Goal: Communication & Community: Answer question/provide support

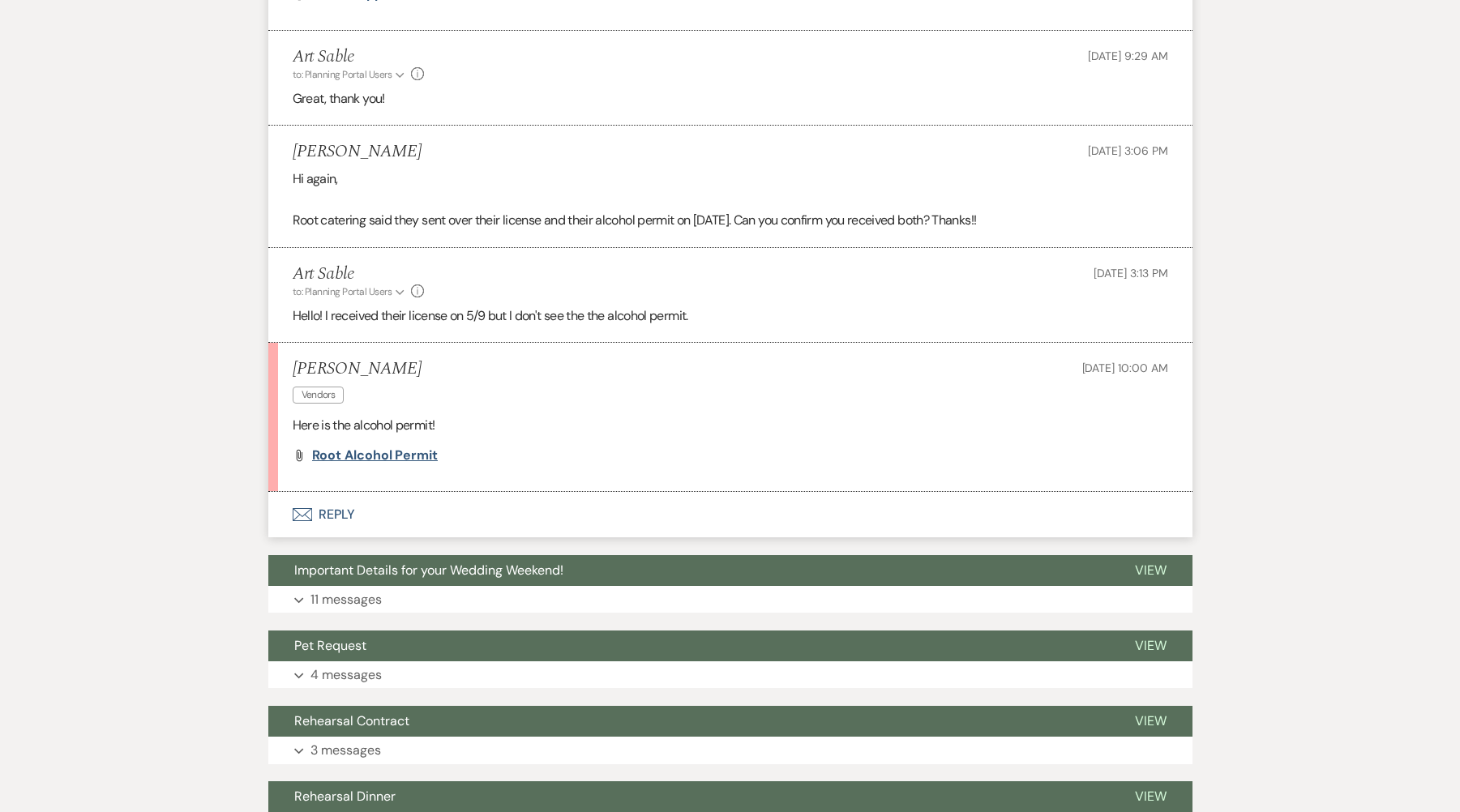
scroll to position [3192, 0]
click at [411, 460] on span "Root Alcohol Permit" at bounding box center [375, 456] width 125 height 17
click at [411, 456] on span "Root Alcohol Permit" at bounding box center [375, 456] width 125 height 17
click at [330, 512] on button "Envelope Reply" at bounding box center [731, 515] width 925 height 46
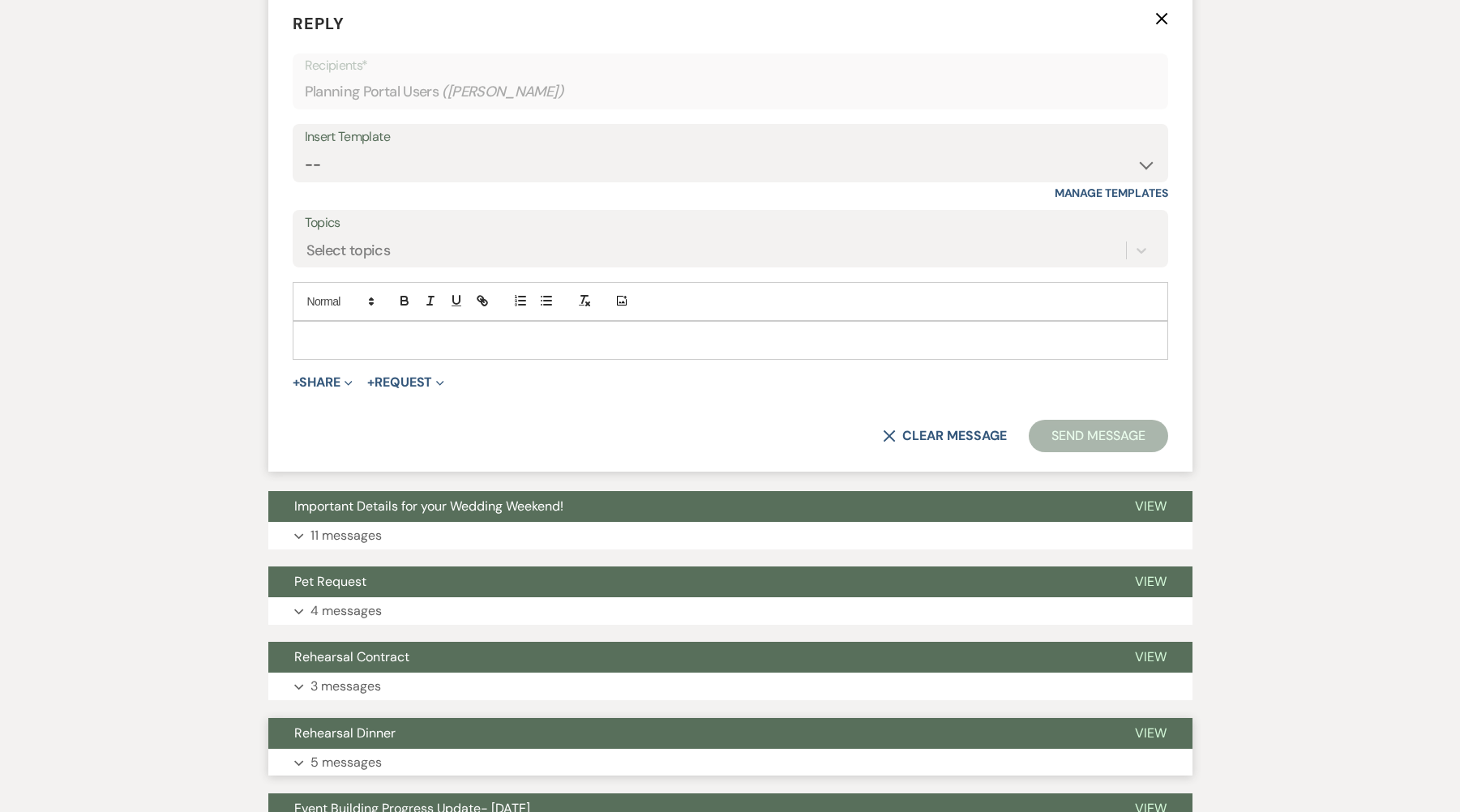
scroll to position [3840, 0]
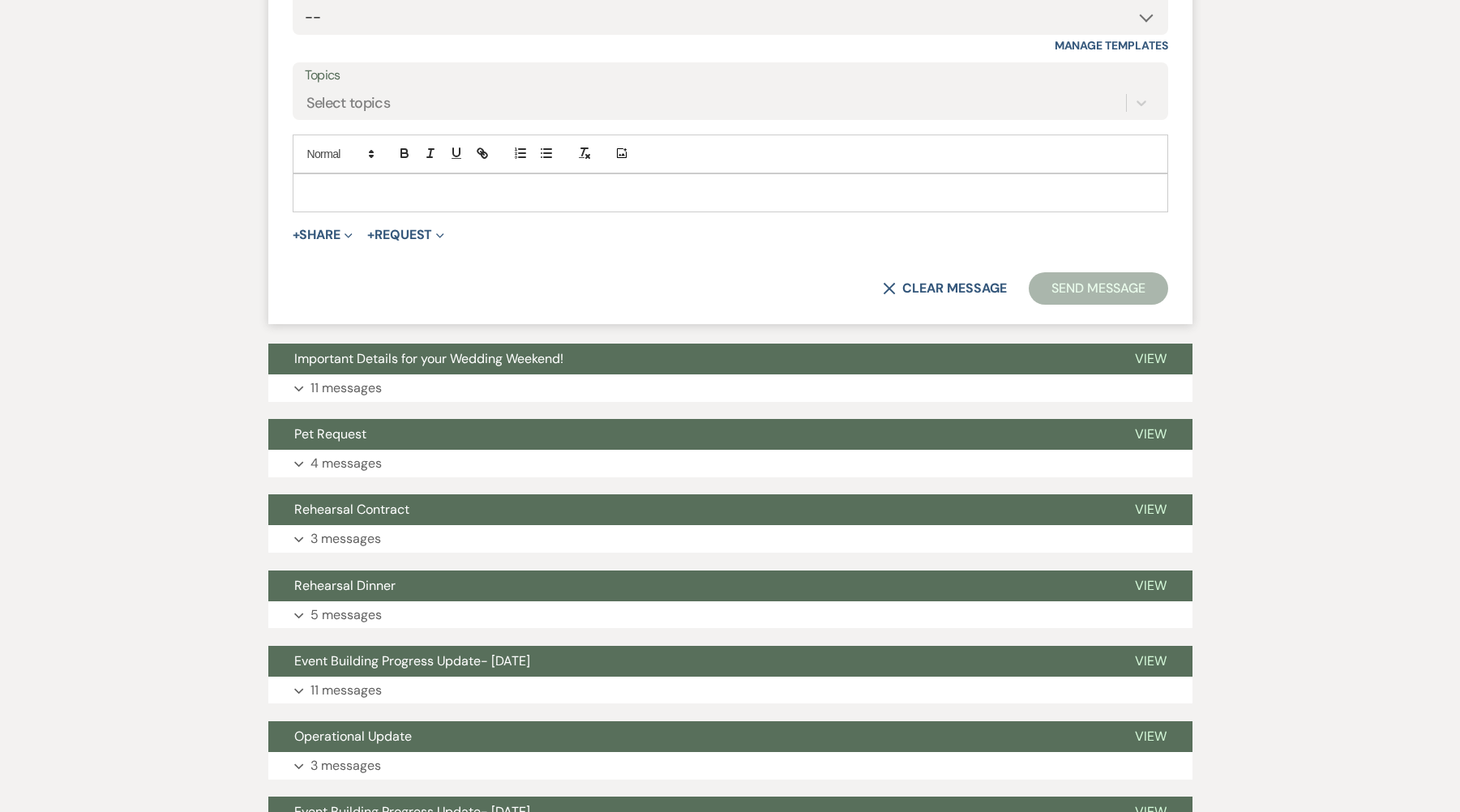
click at [385, 188] on p at bounding box center [731, 193] width 850 height 18
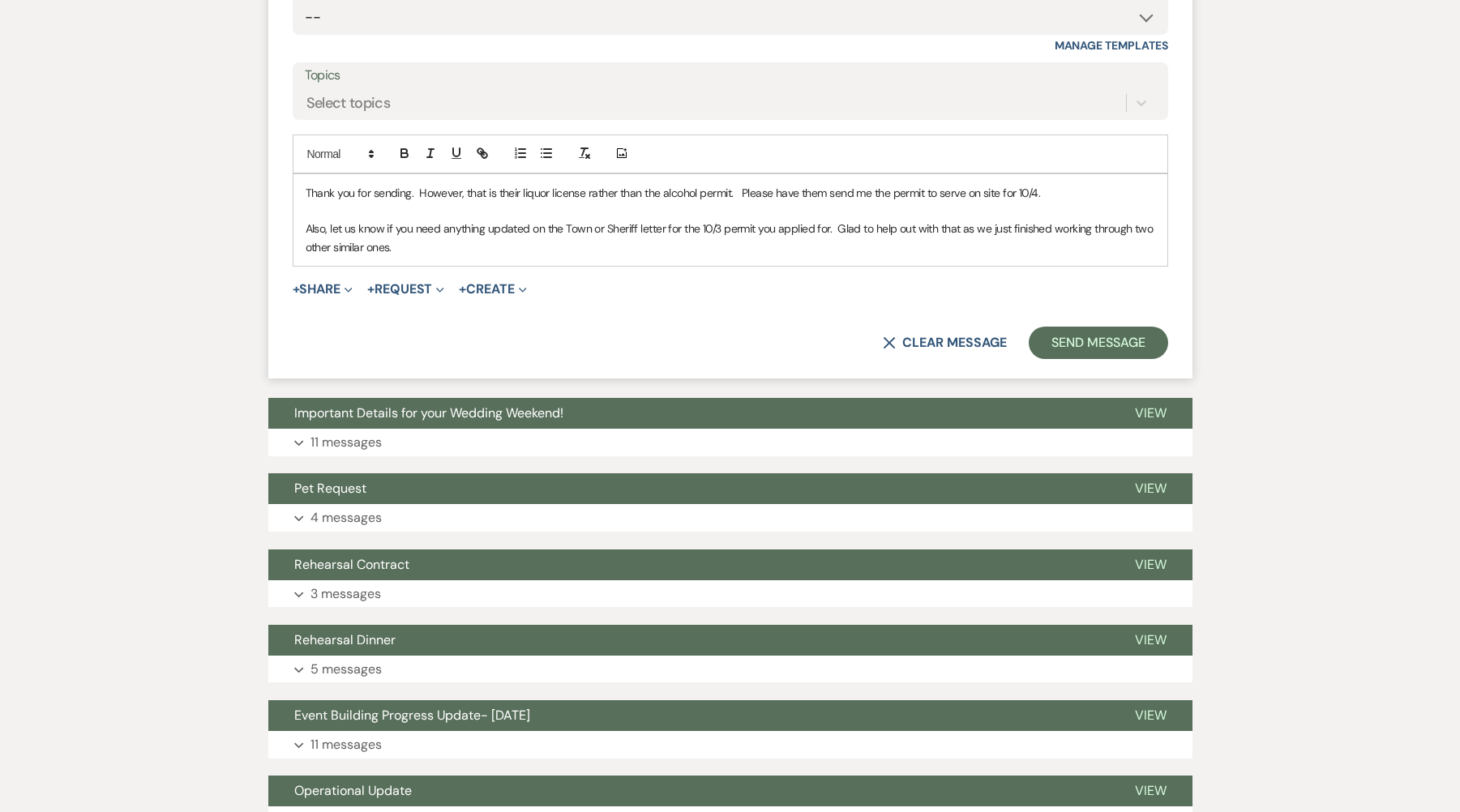
click at [1063, 193] on p "Thank you for sending. However, that is their liquor license rather than the al…" at bounding box center [731, 193] width 850 height 18
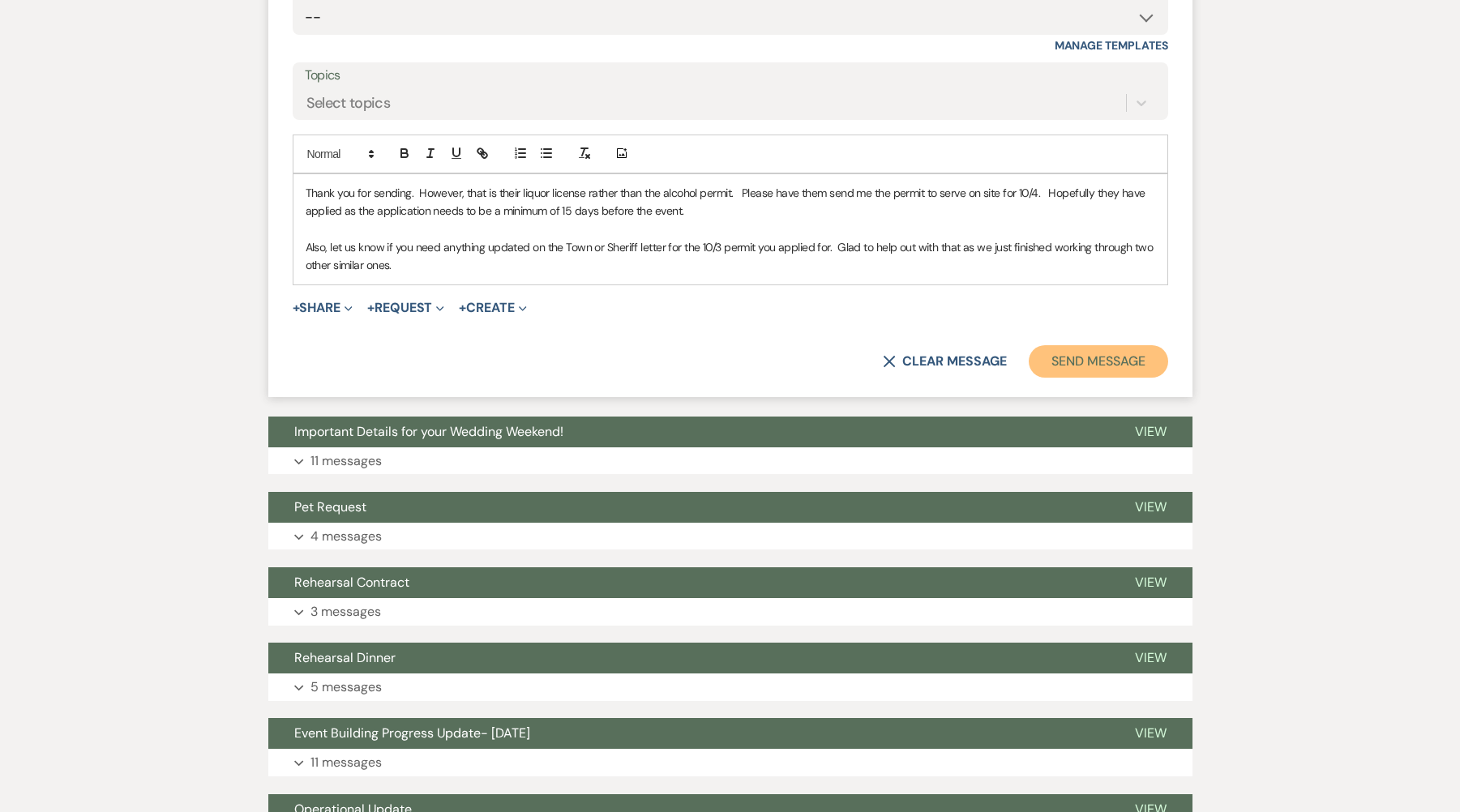
click at [1125, 367] on button "Send Message" at bounding box center [1098, 361] width 139 height 33
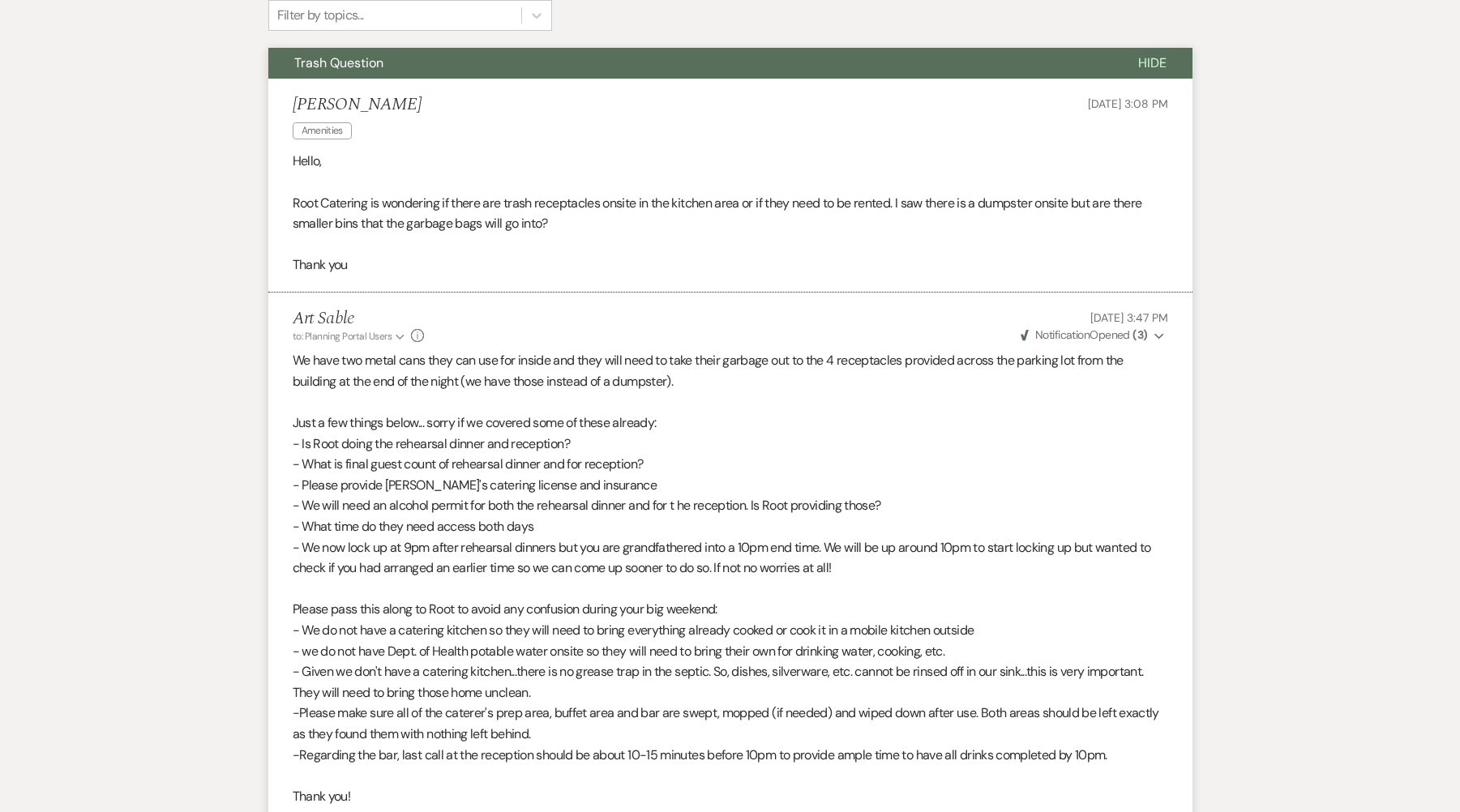
scroll to position [0, 0]
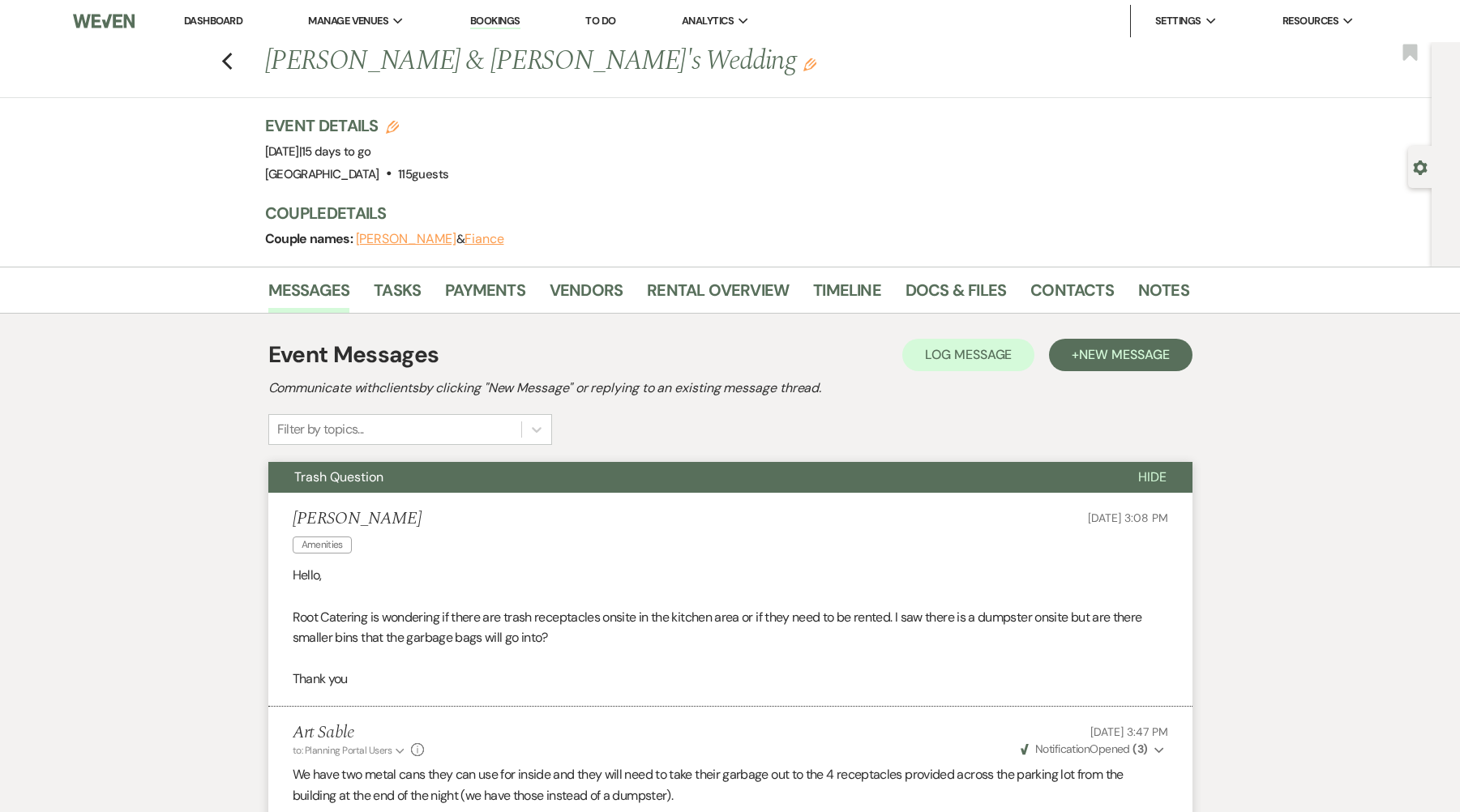
click at [228, 19] on link "Dashboard" at bounding box center [213, 21] width 58 height 14
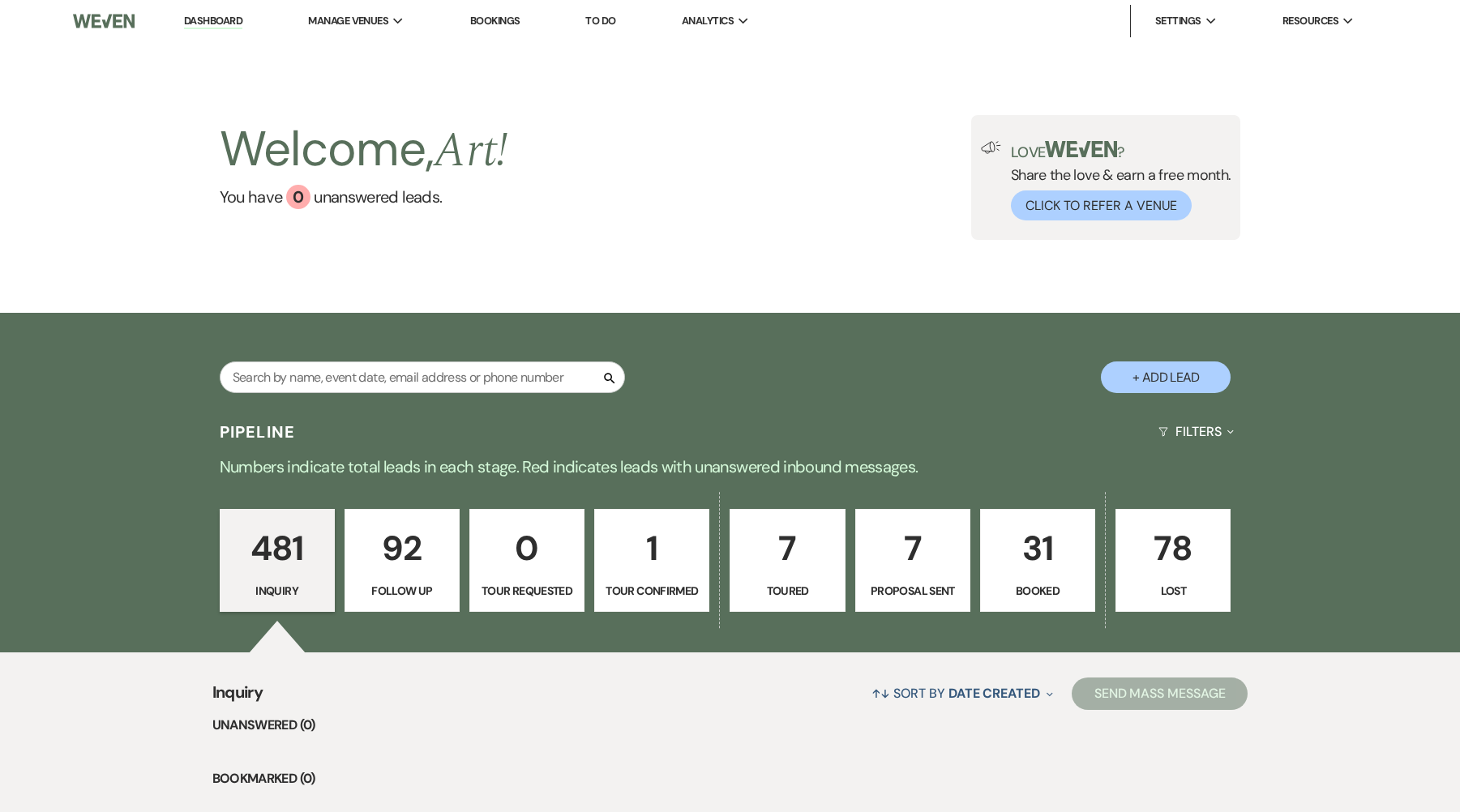
click at [1022, 544] on p "31" at bounding box center [1038, 548] width 94 height 54
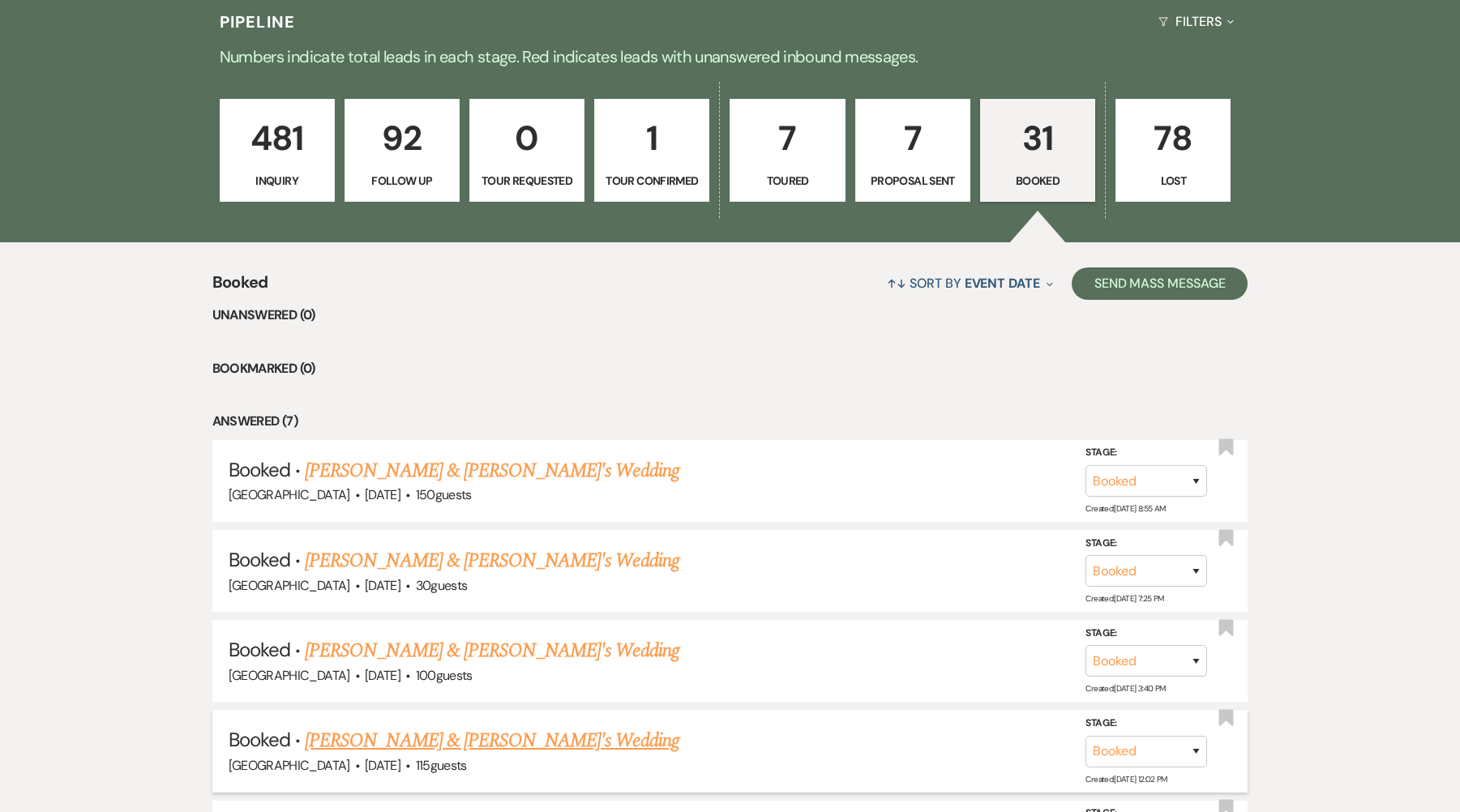
scroll to position [541, 0]
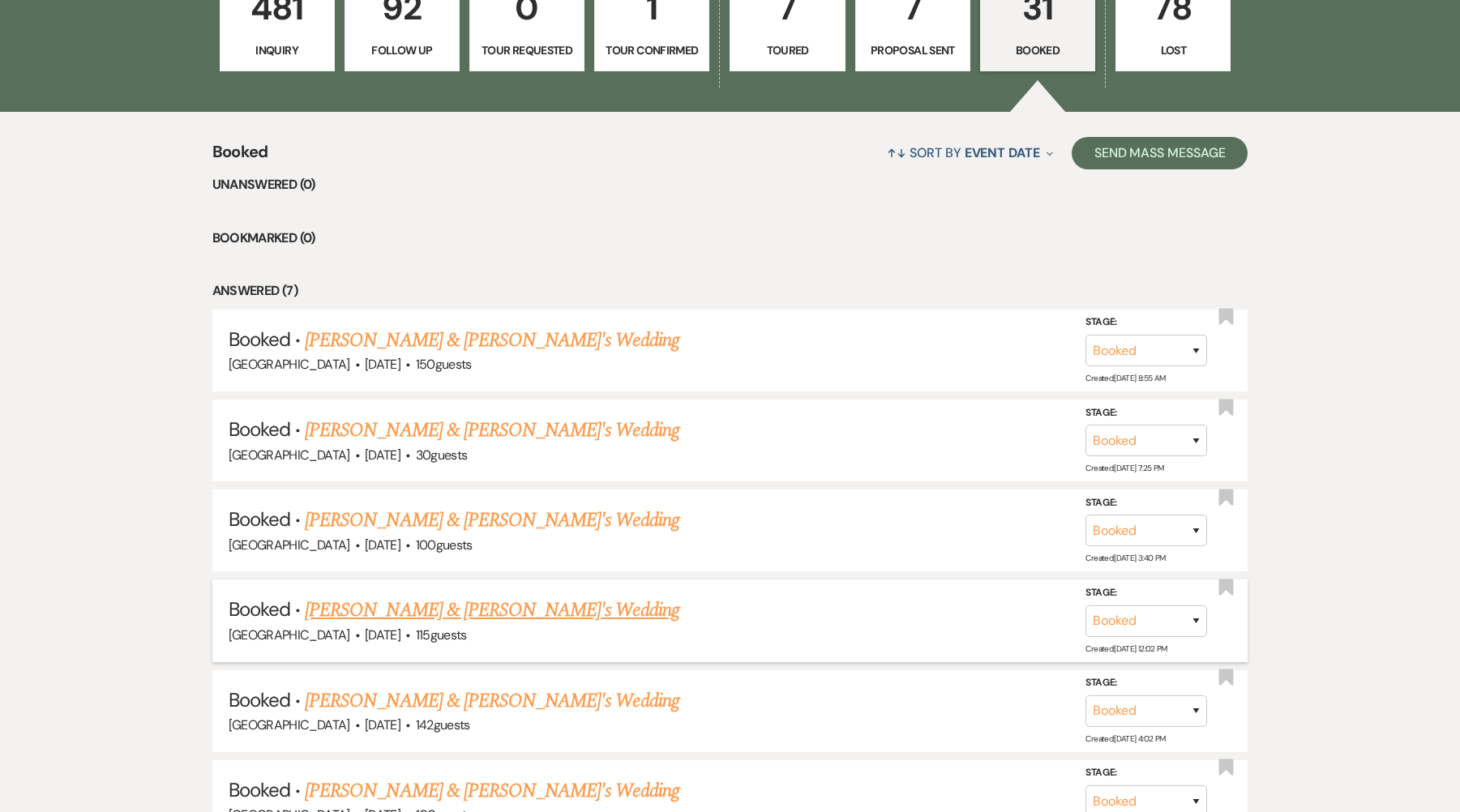
click at [474, 613] on link "Kristi Tarantelli & Fiance's Wedding" at bounding box center [492, 610] width 374 height 29
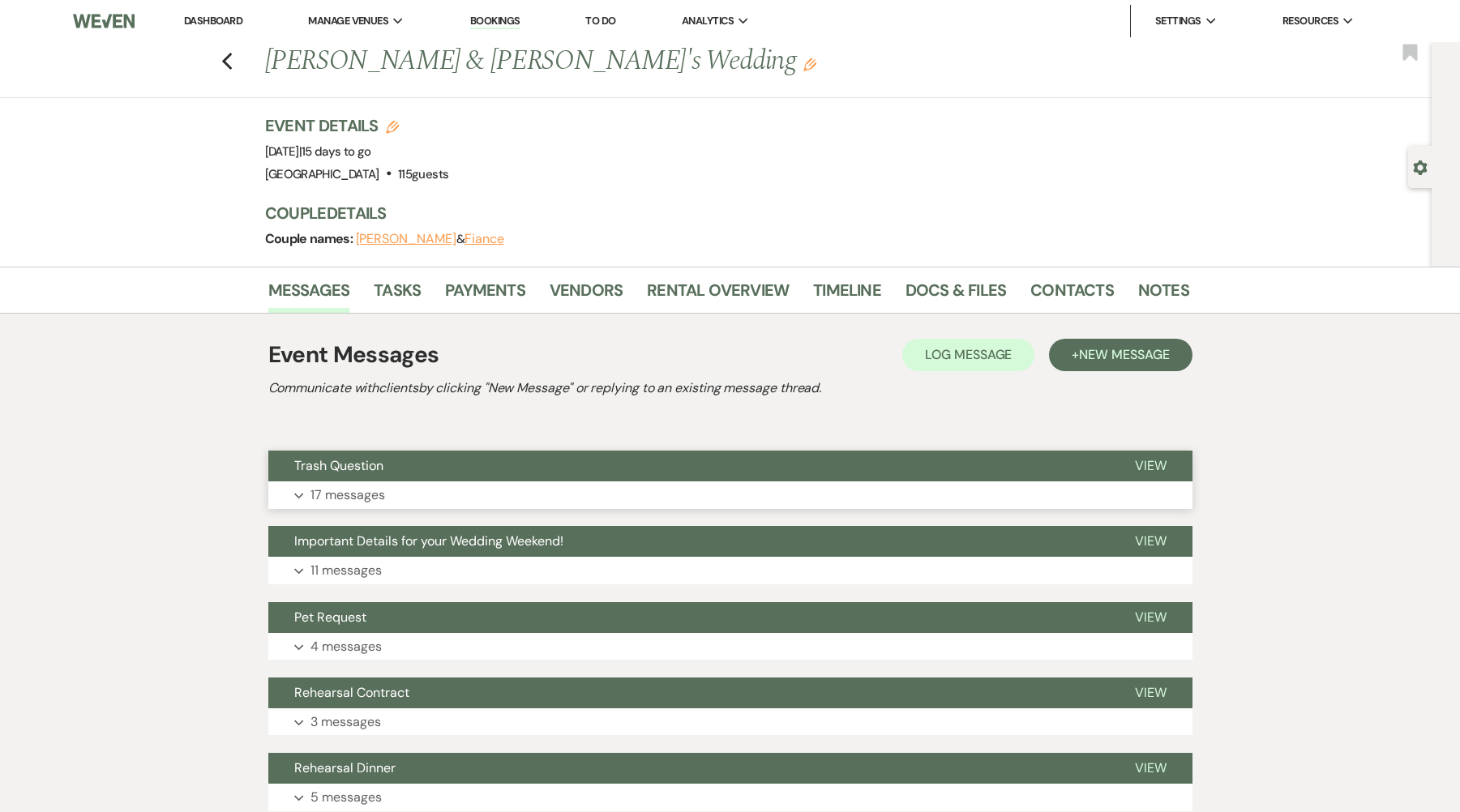
click at [452, 494] on button "Expand 17 messages" at bounding box center [731, 495] width 925 height 27
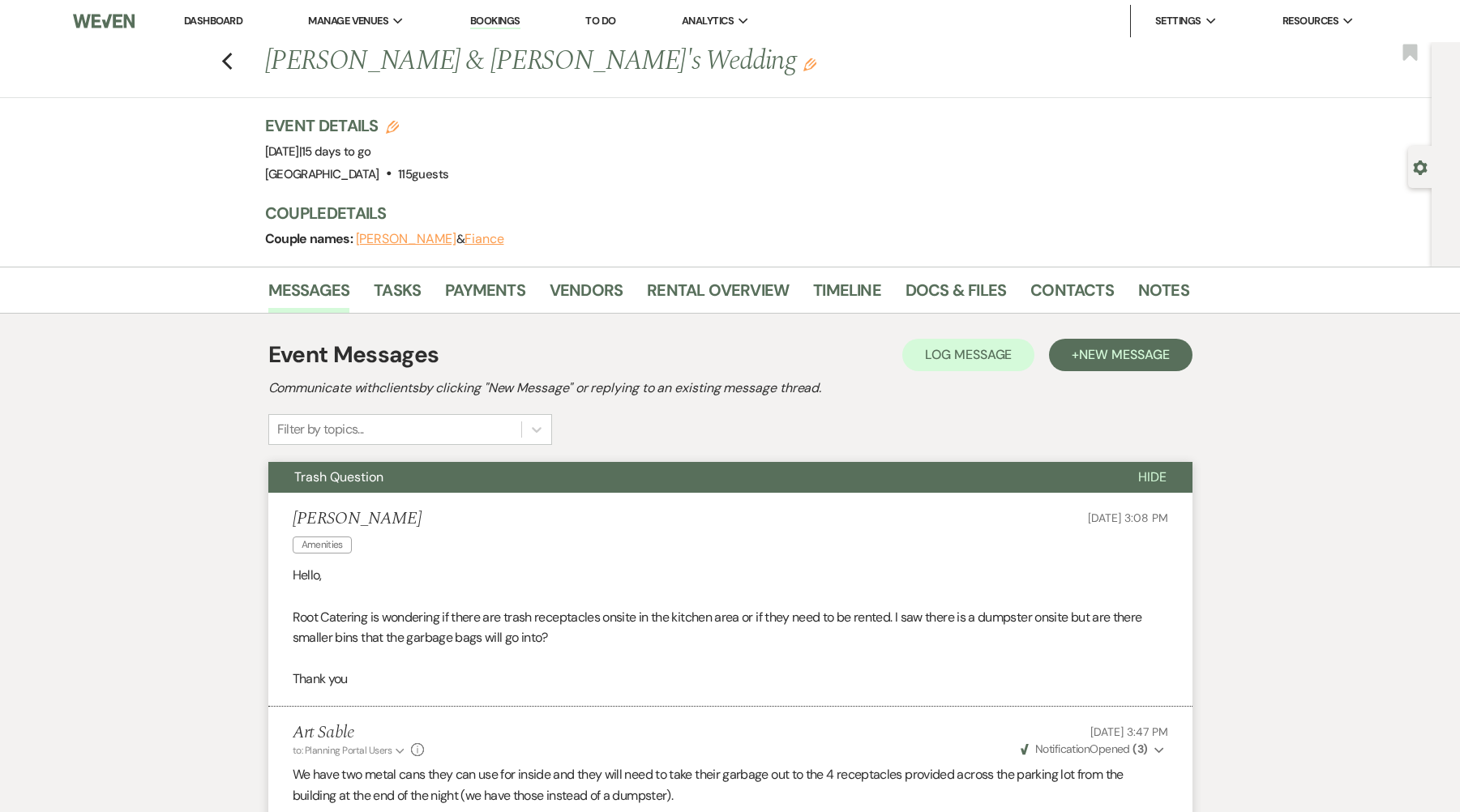
click at [208, 23] on link "Dashboard" at bounding box center [213, 21] width 58 height 14
